Goal: Task Accomplishment & Management: Manage account settings

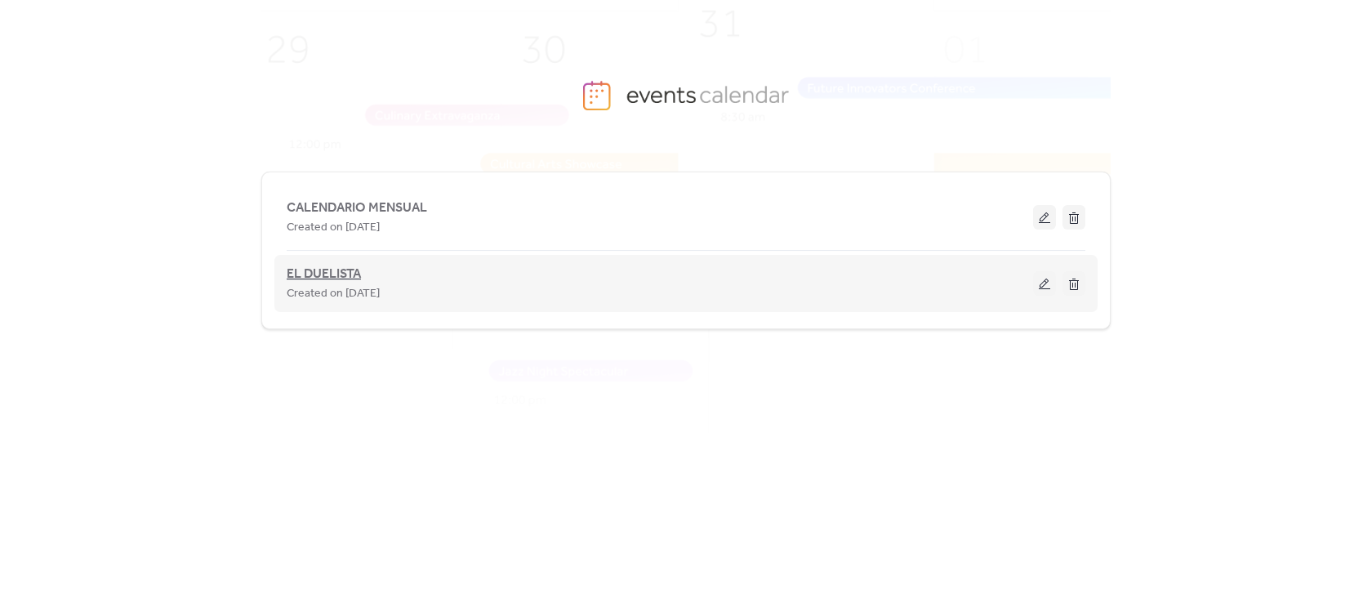
click at [297, 268] on span "EL DUELISTA" at bounding box center [324, 275] width 74 height 20
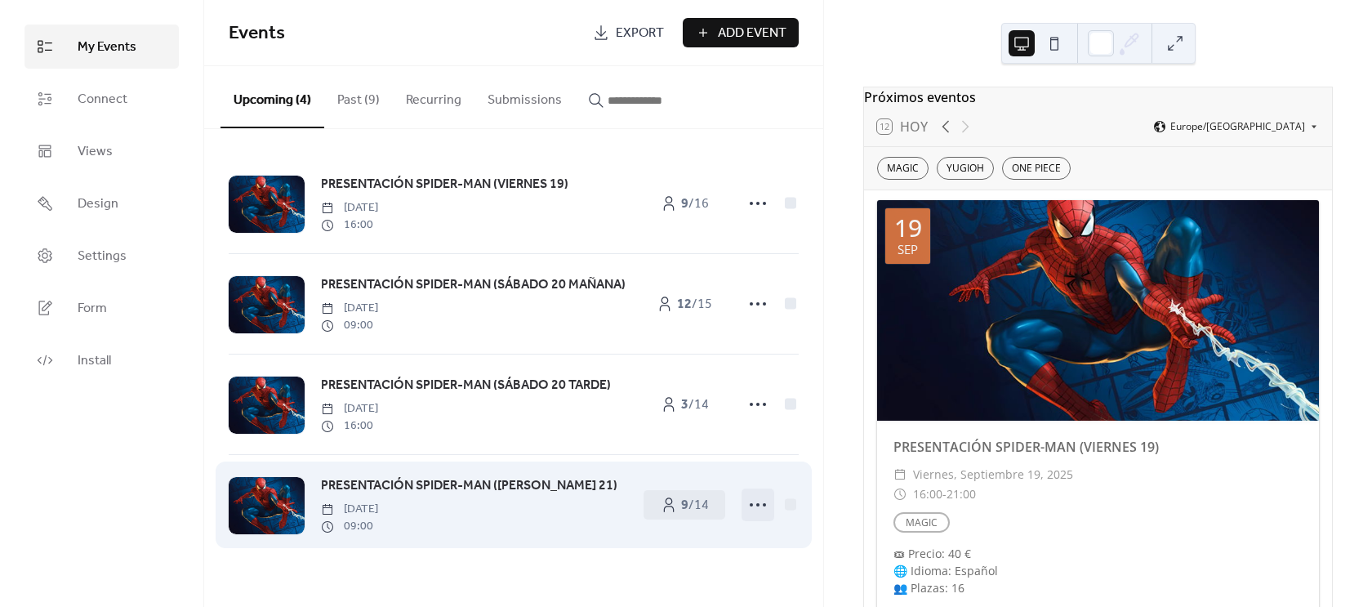
click at [753, 507] on icon at bounding box center [758, 505] width 26 height 26
click at [539, 531] on div "PRESENTACIÓN SPIDER-MAN ([PERSON_NAME] 21) [DATE] 09:00" at bounding box center [474, 504] width 306 height 59
click at [676, 507] on link "9 / 14" at bounding box center [685, 504] width 82 height 29
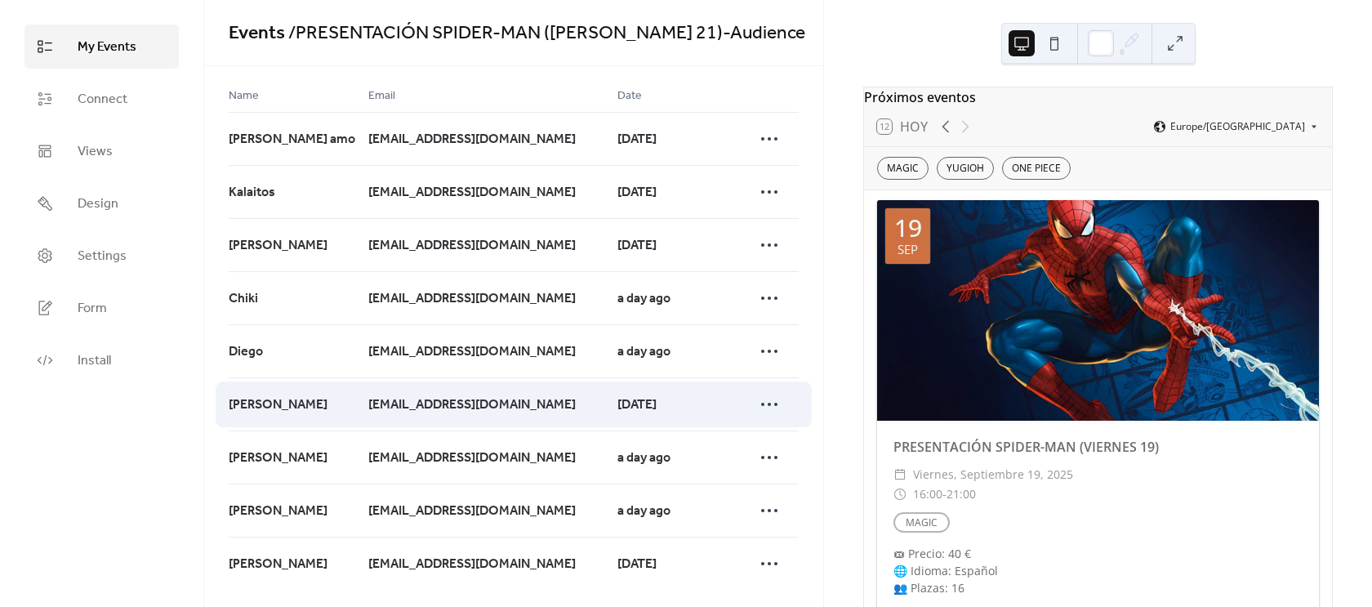
scroll to position [32, 0]
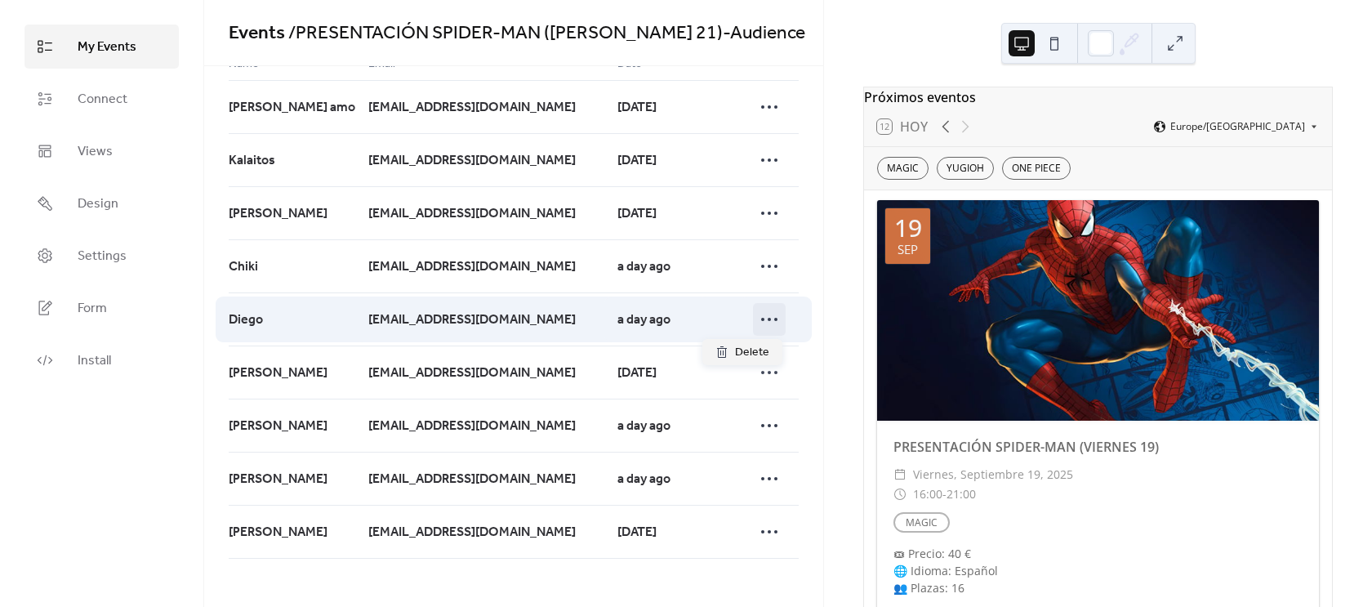
click at [765, 323] on icon at bounding box center [769, 319] width 26 height 26
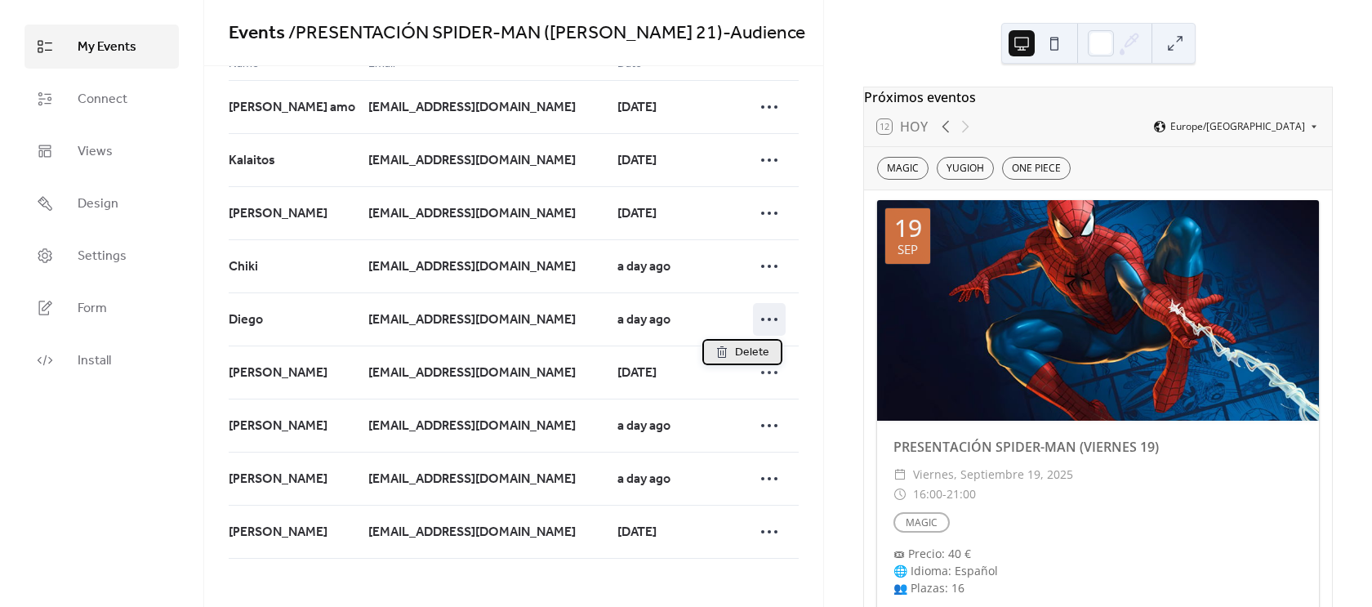
click at [757, 350] on span "Delete" at bounding box center [752, 353] width 34 height 20
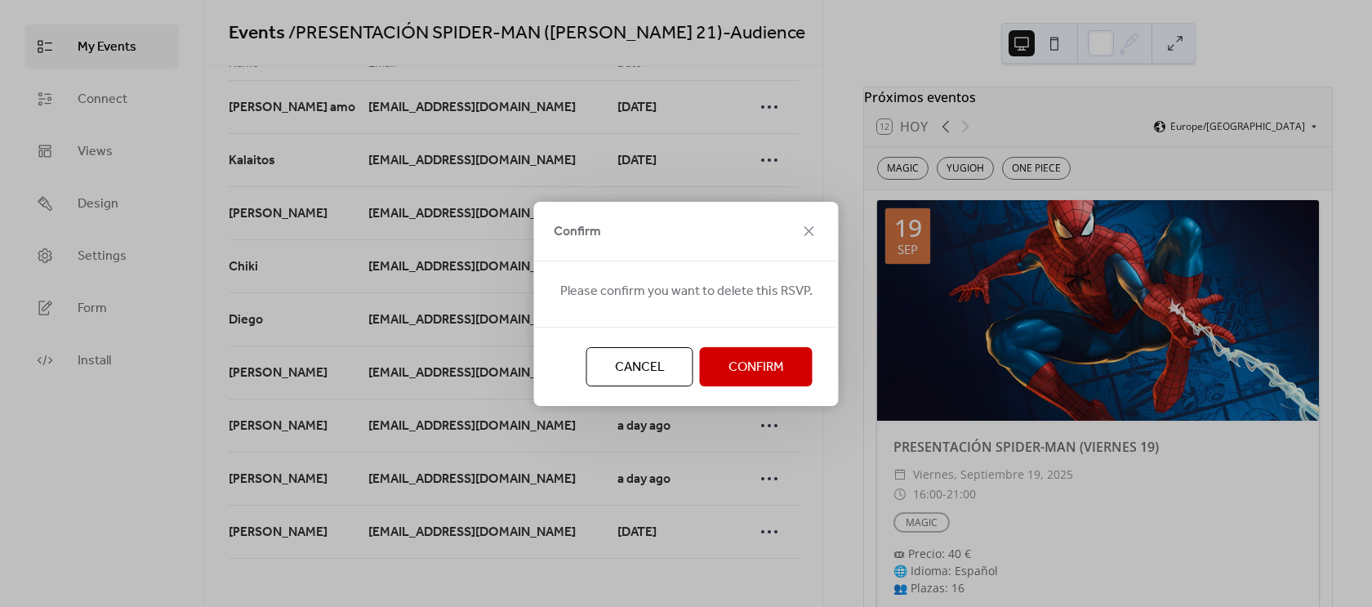
click at [754, 368] on span "Confirm" at bounding box center [757, 368] width 56 height 20
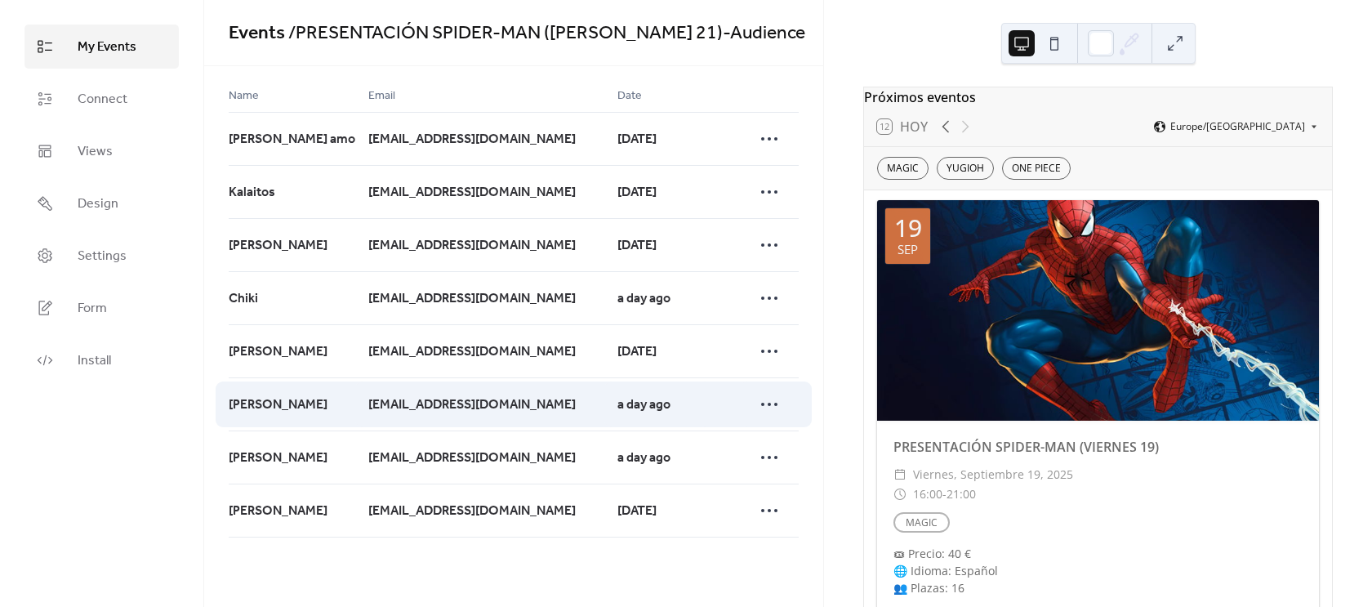
scroll to position [0, 0]
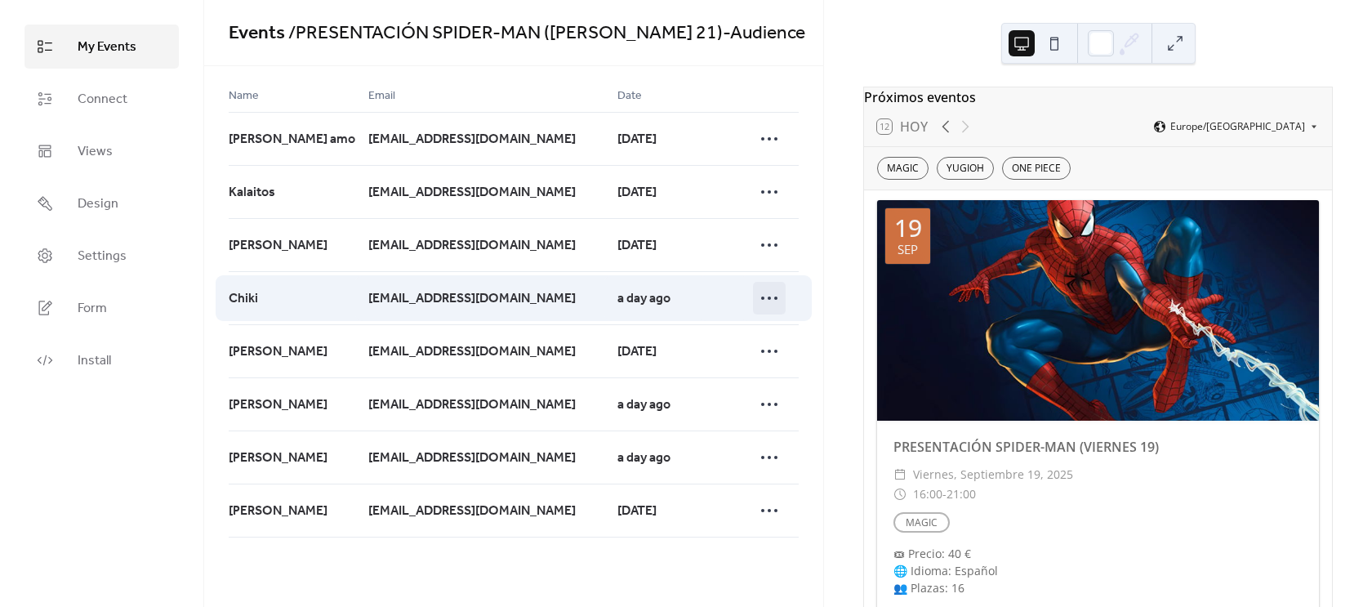
click at [768, 301] on icon at bounding box center [769, 298] width 26 height 26
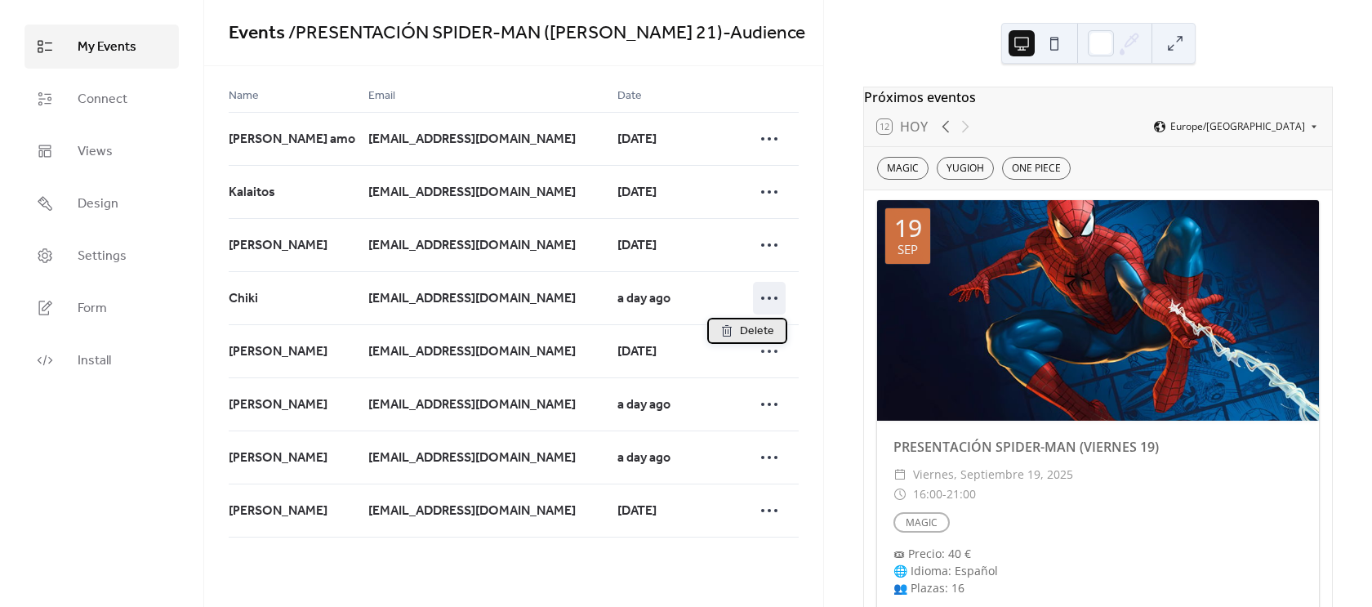
click at [758, 328] on span "Delete" at bounding box center [757, 332] width 34 height 20
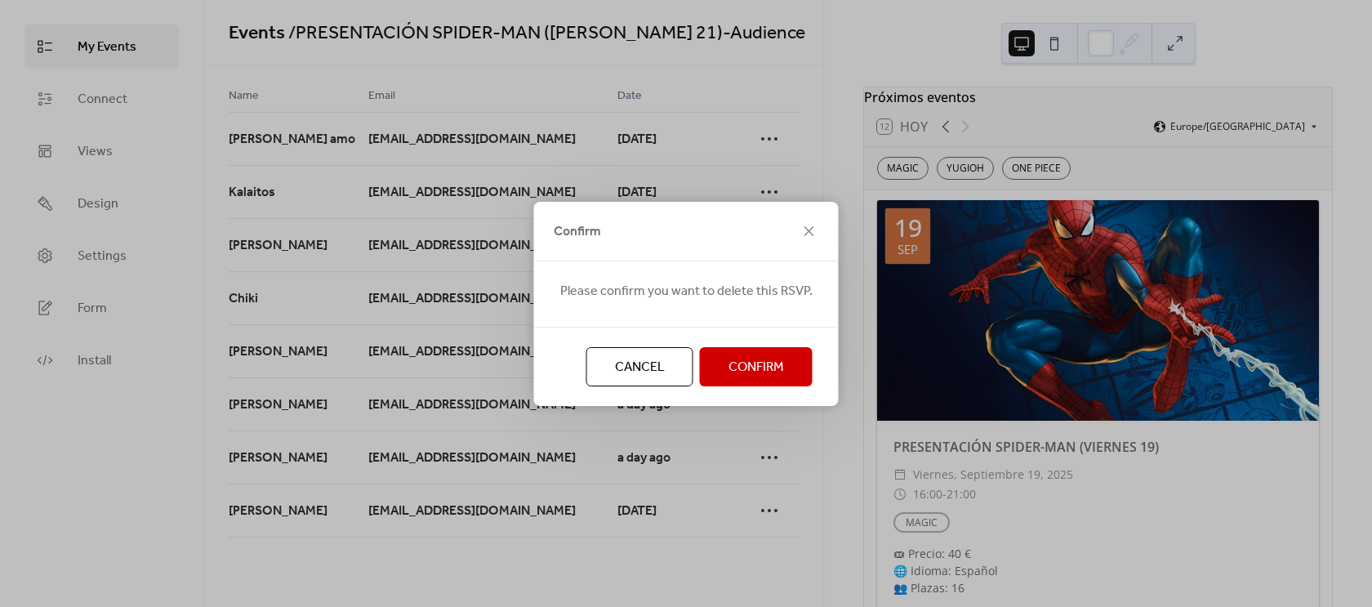
click at [756, 380] on button "Confirm" at bounding box center [756, 366] width 113 height 39
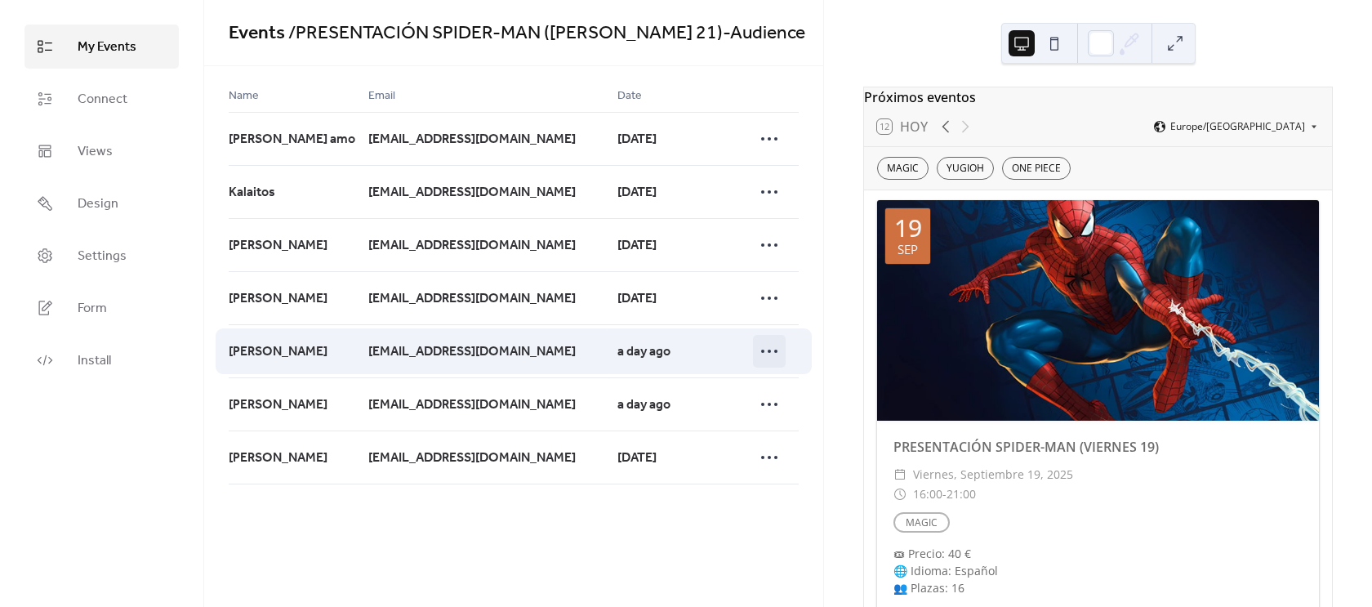
click at [761, 349] on icon at bounding box center [769, 351] width 26 height 26
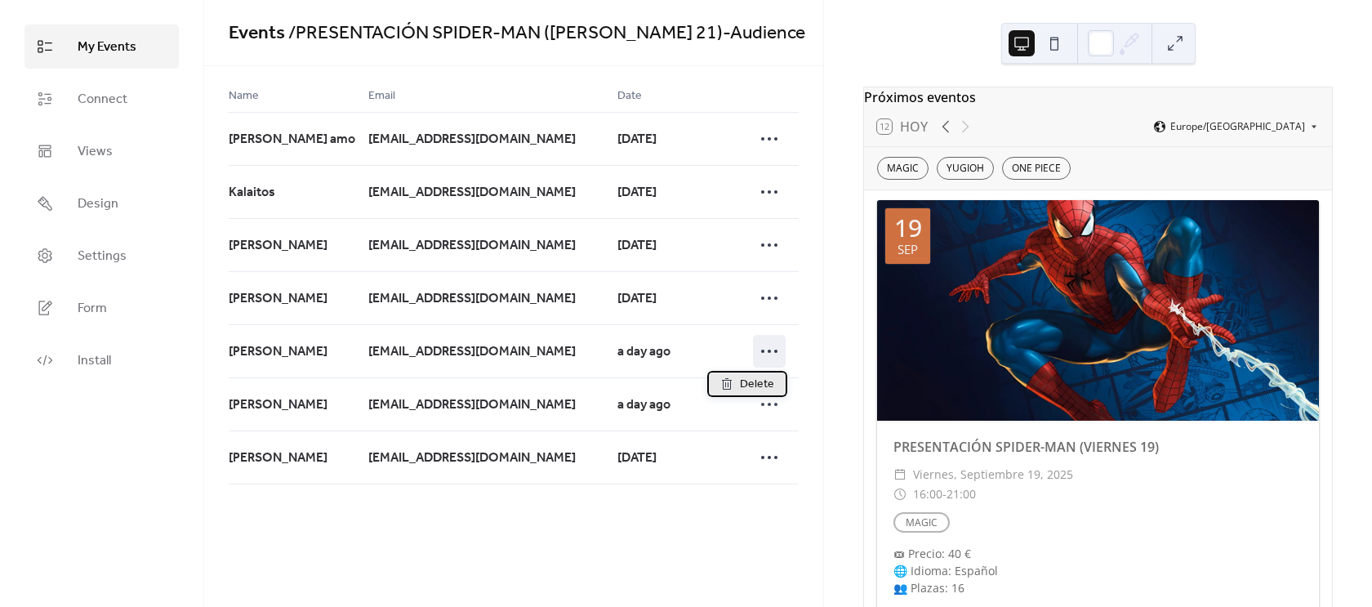
click at [753, 386] on span "Delete" at bounding box center [757, 385] width 34 height 20
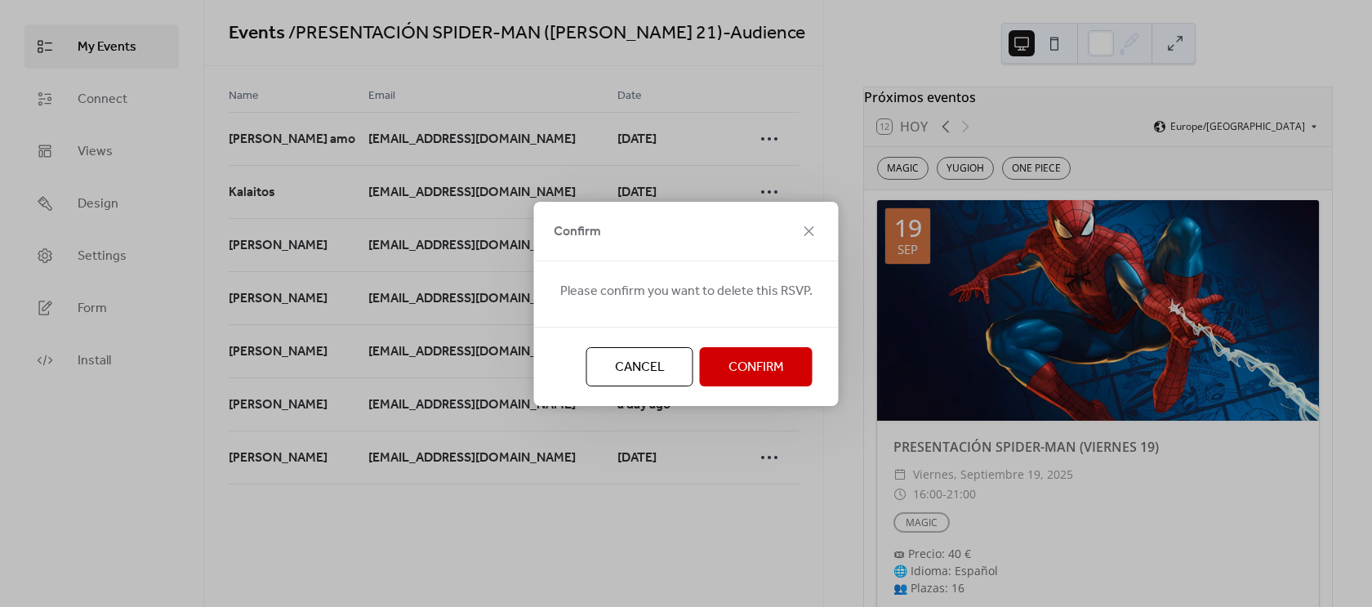
click at [750, 367] on span "Confirm" at bounding box center [757, 368] width 56 height 20
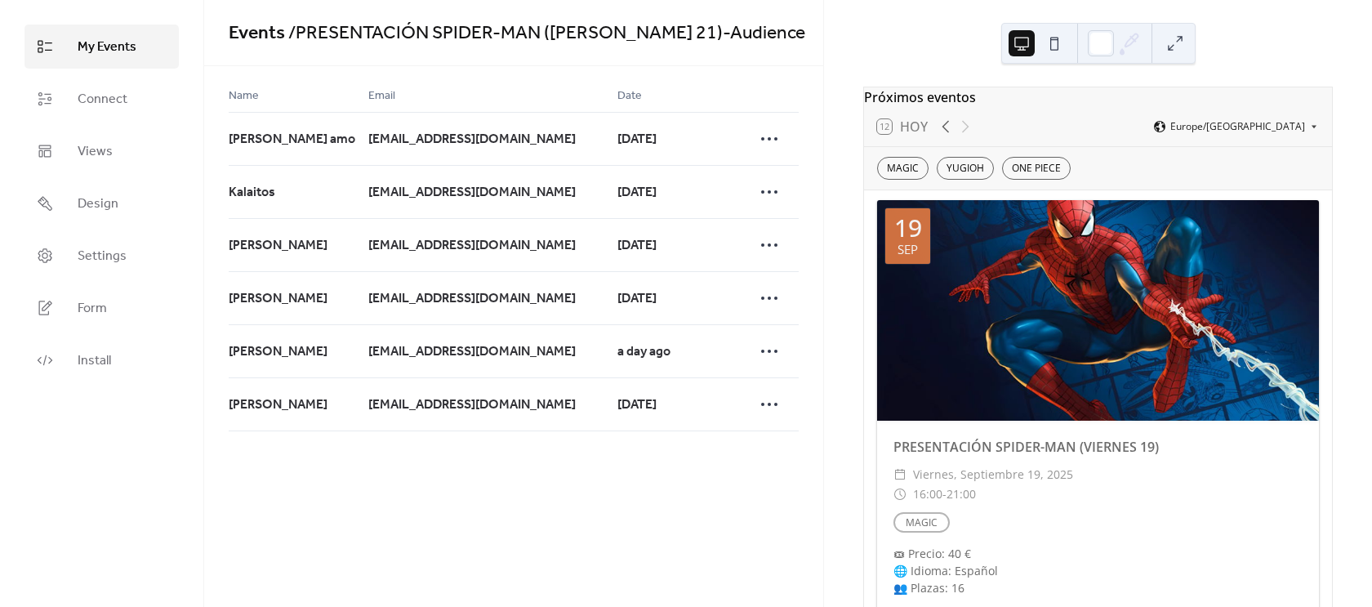
click at [139, 42] on link "My Events" at bounding box center [102, 47] width 154 height 44
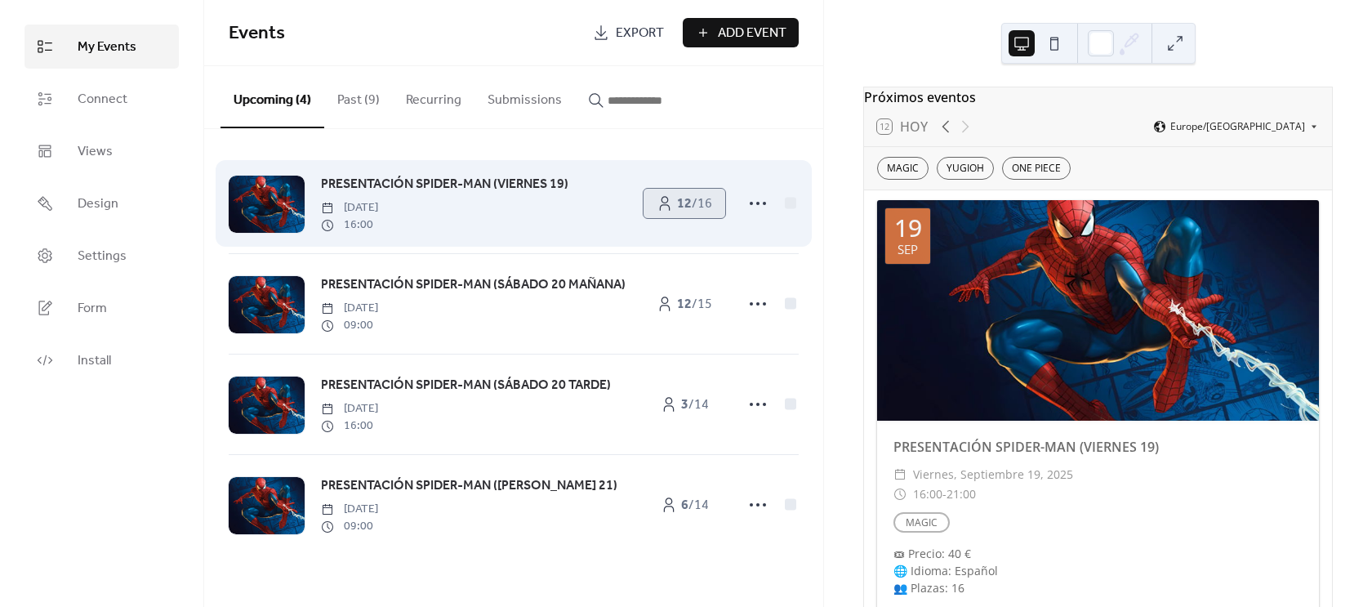
click at [703, 211] on span "12 / 16" at bounding box center [694, 204] width 35 height 20
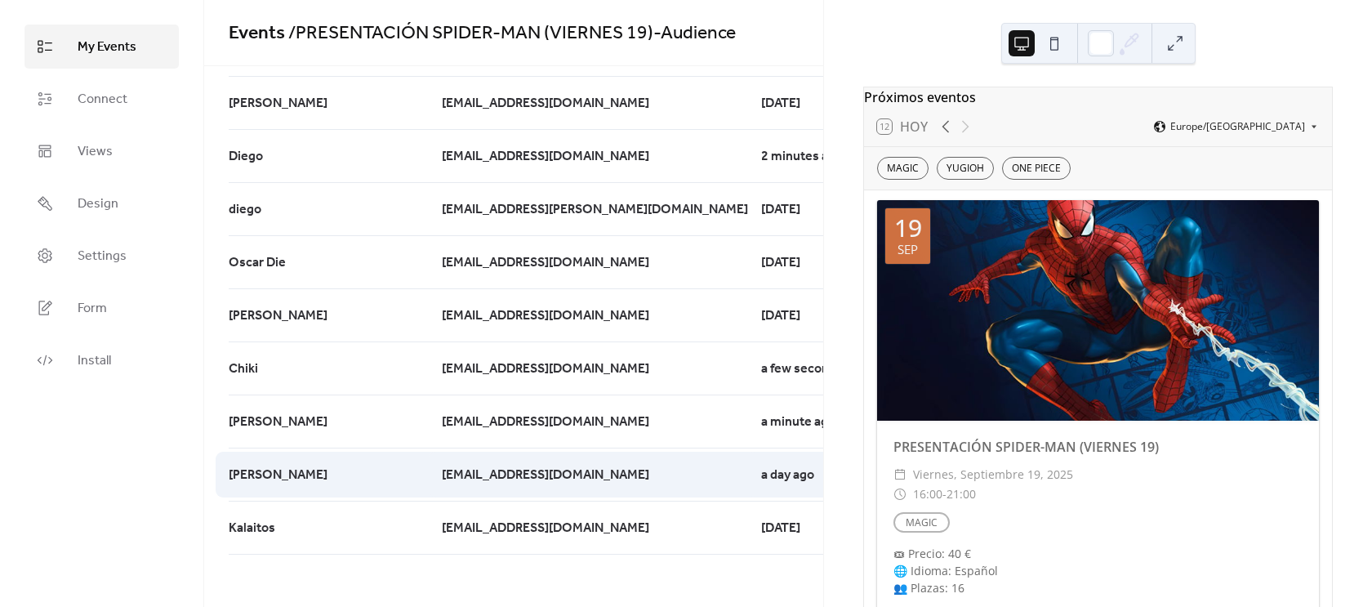
scroll to position [16, 0]
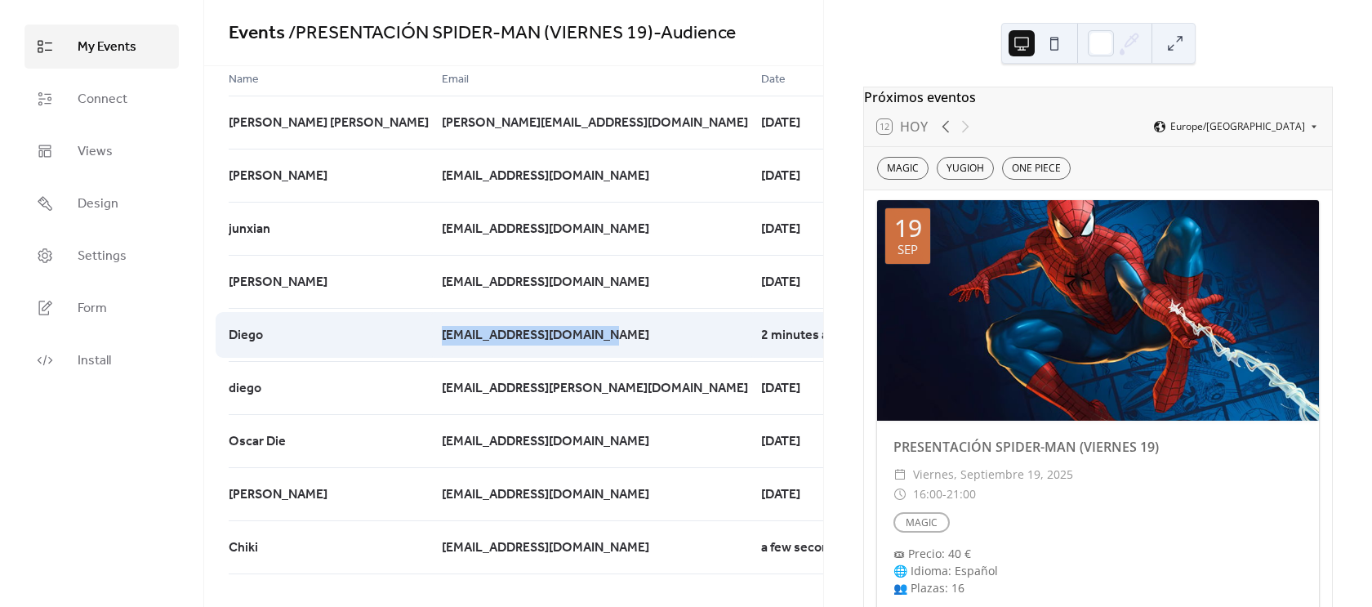
drag, startPoint x: 357, startPoint y: 333, endPoint x: 537, endPoint y: 335, distance: 179.7
click at [0, 0] on div "[PERSON_NAME] [EMAIL_ADDRESS][DOMAIN_NAME] 2 minutes ago" at bounding box center [0, 0] width 0 height 0
copy div "[EMAIL_ADDRESS][DOMAIN_NAME]"
click at [896, 334] on icon at bounding box center [909, 335] width 26 height 26
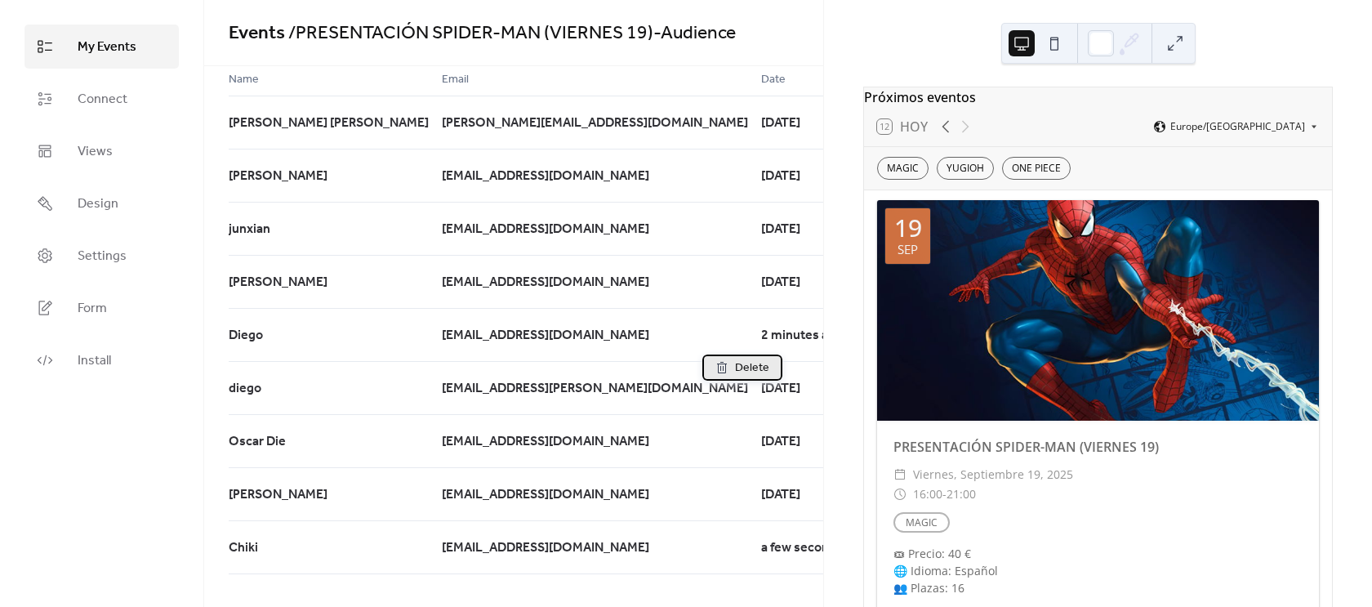
click at [726, 371] on icon at bounding box center [722, 367] width 13 height 13
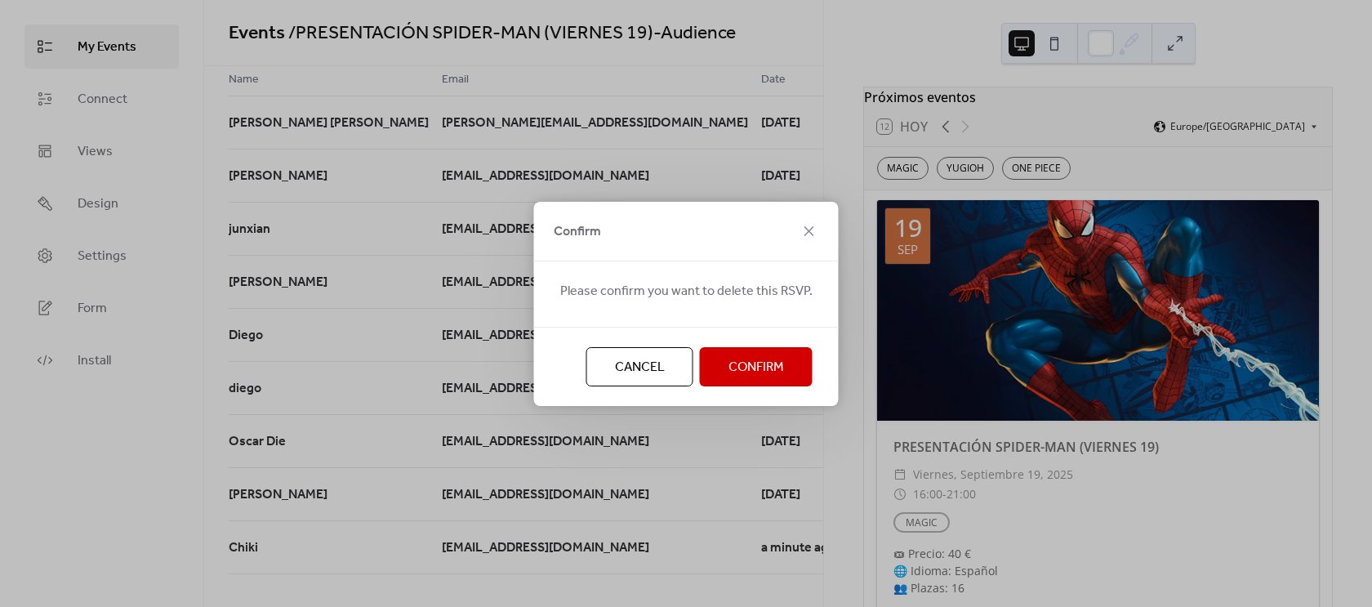
click at [748, 367] on span "Confirm" at bounding box center [757, 368] width 56 height 20
